Goal: Understand process/instructions: Learn how to perform a task or action

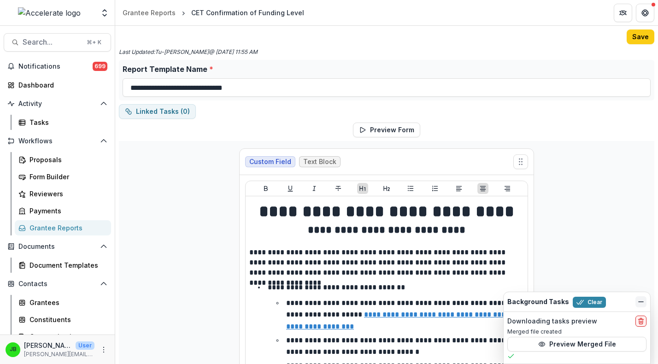
click at [645, 300] on button "Dismiss" at bounding box center [640, 301] width 11 height 11
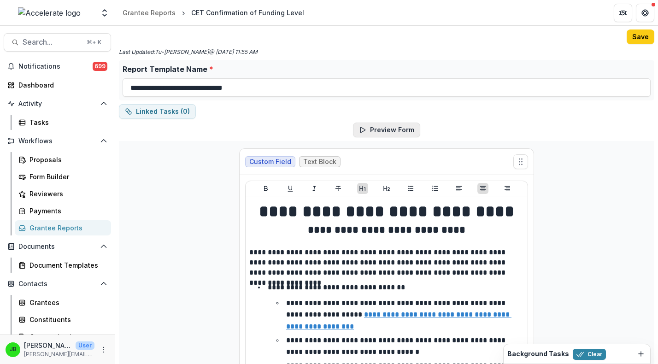
click at [384, 129] on button "Preview Form" at bounding box center [386, 130] width 67 height 15
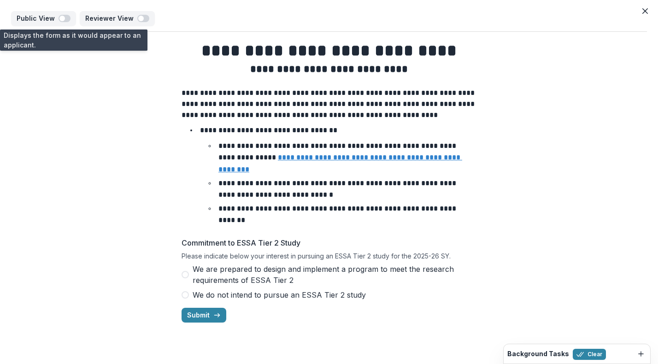
click at [213, 270] on span "We are prepared to design and implement a program to meet the research requirem…" at bounding box center [335, 275] width 284 height 22
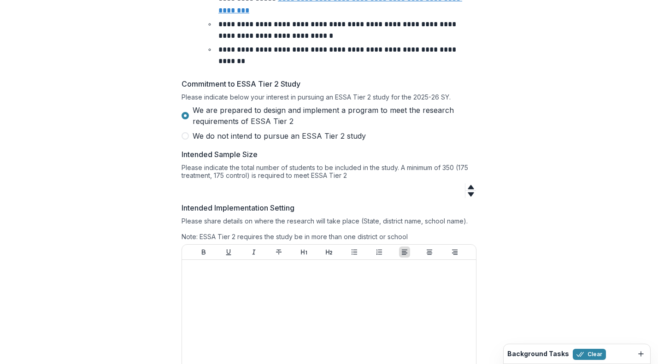
scroll to position [158, 0]
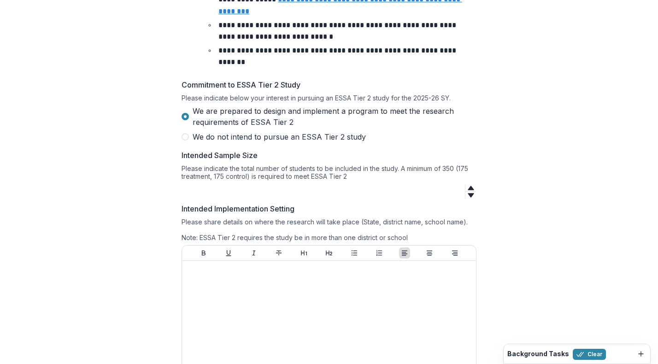
click at [222, 131] on span "We do not intend to pursue an ESSA Tier 2 study" at bounding box center [279, 136] width 173 height 11
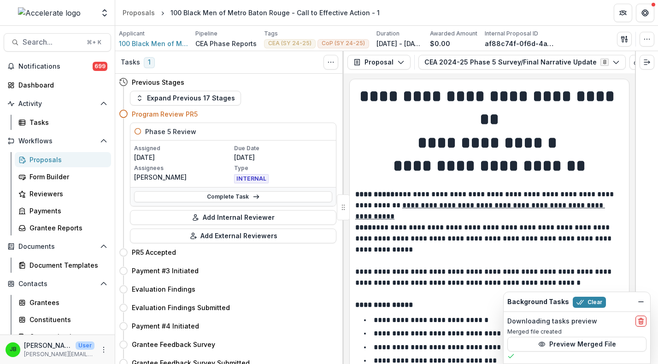
scroll to position [1481, 0]
